Goal: Task Accomplishment & Management: Manage account settings

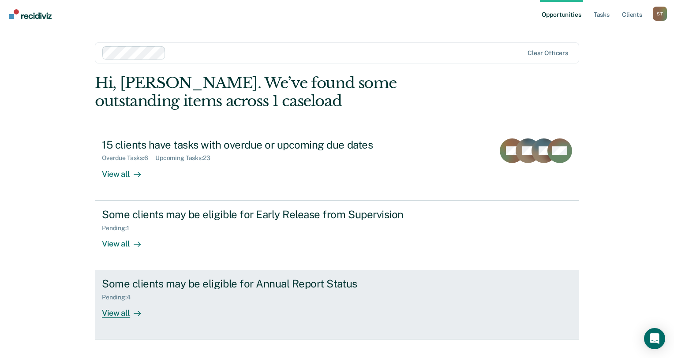
click at [113, 312] on div "View all" at bounding box center [126, 309] width 49 height 17
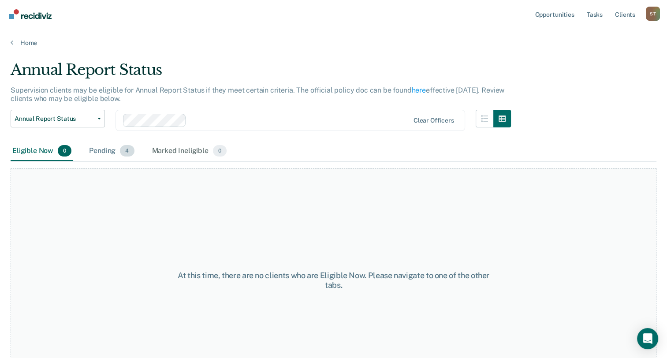
click at [103, 153] on div "Pending 4" at bounding box center [111, 151] width 48 height 19
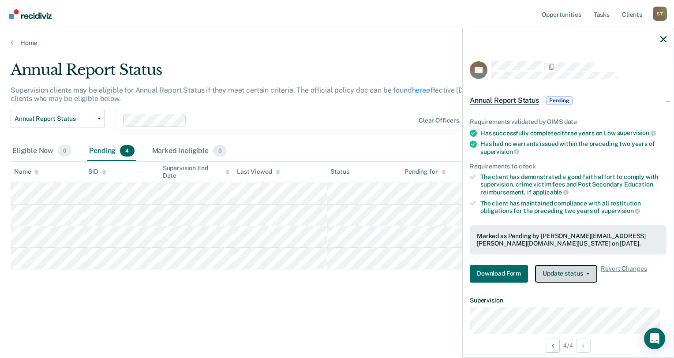
click at [578, 269] on button "Update status" at bounding box center [566, 274] width 62 height 18
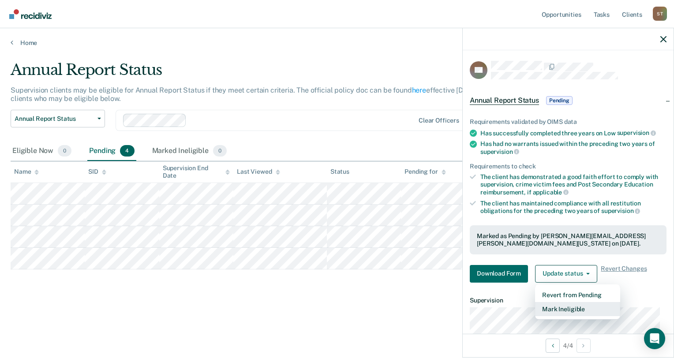
click at [571, 304] on button "Mark Ineligible" at bounding box center [577, 309] width 85 height 14
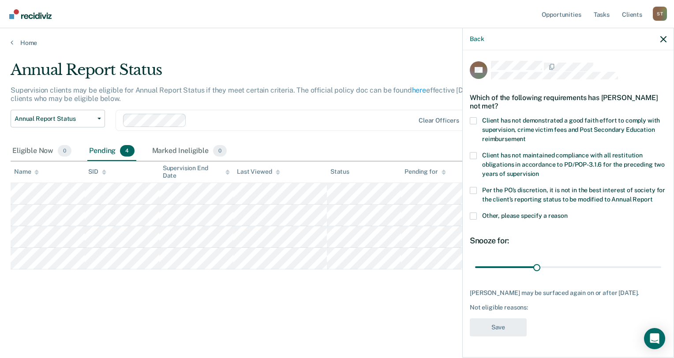
click at [471, 191] on span at bounding box center [473, 190] width 7 height 7
click at [652, 196] on input "Per the PO’s discretion, it is not in the best interest of society for the clie…" at bounding box center [652, 196] width 0 height 0
click at [499, 336] on button "Save" at bounding box center [498, 327] width 57 height 18
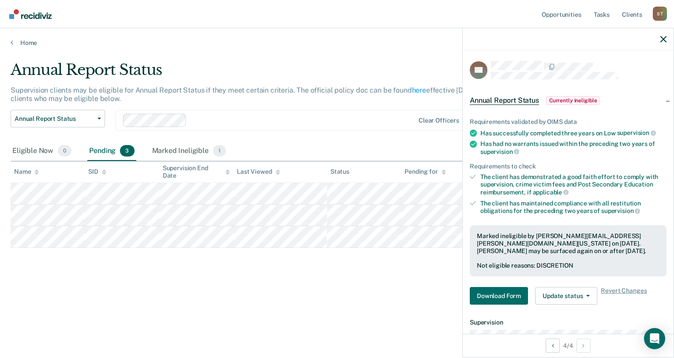
scroll to position [44, 0]
